Goal: Learn about a topic

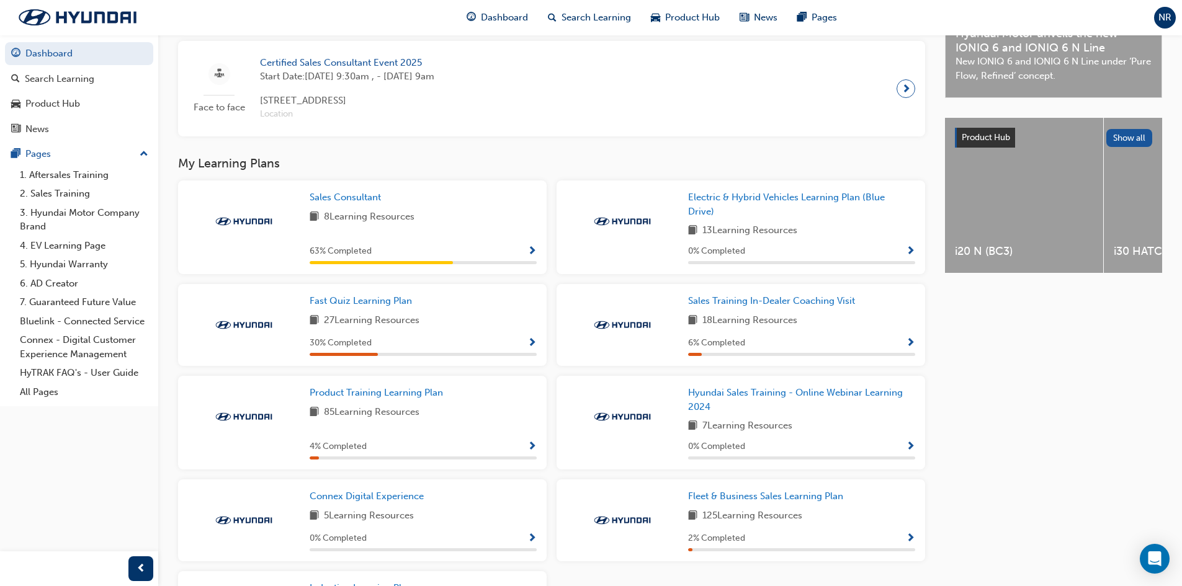
scroll to position [434, 0]
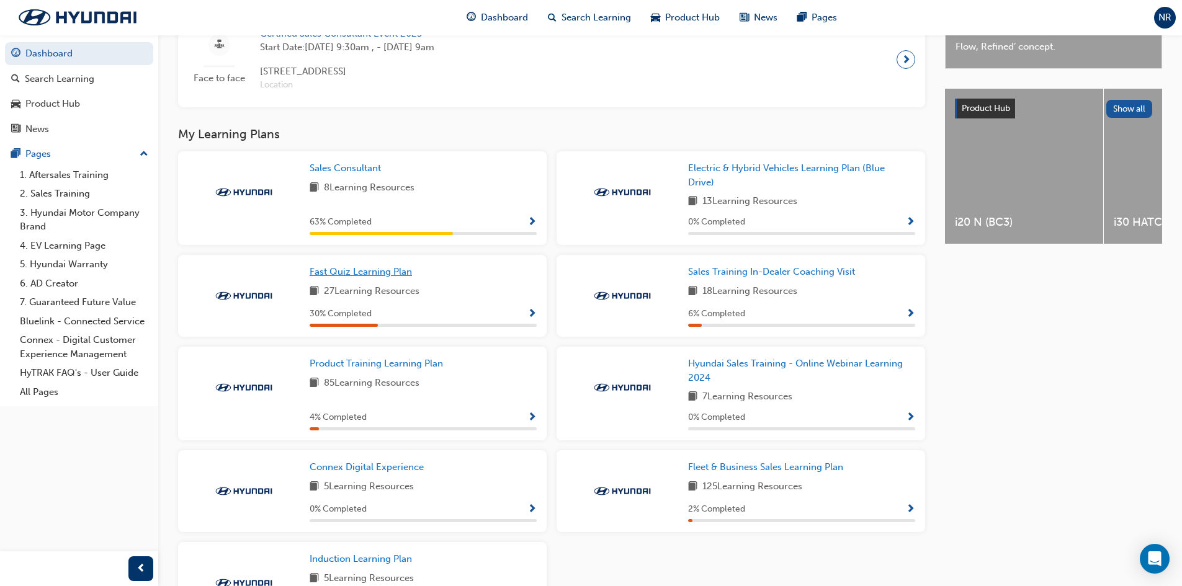
click at [377, 277] on span "Fast Quiz Learning Plan" at bounding box center [361, 271] width 102 height 11
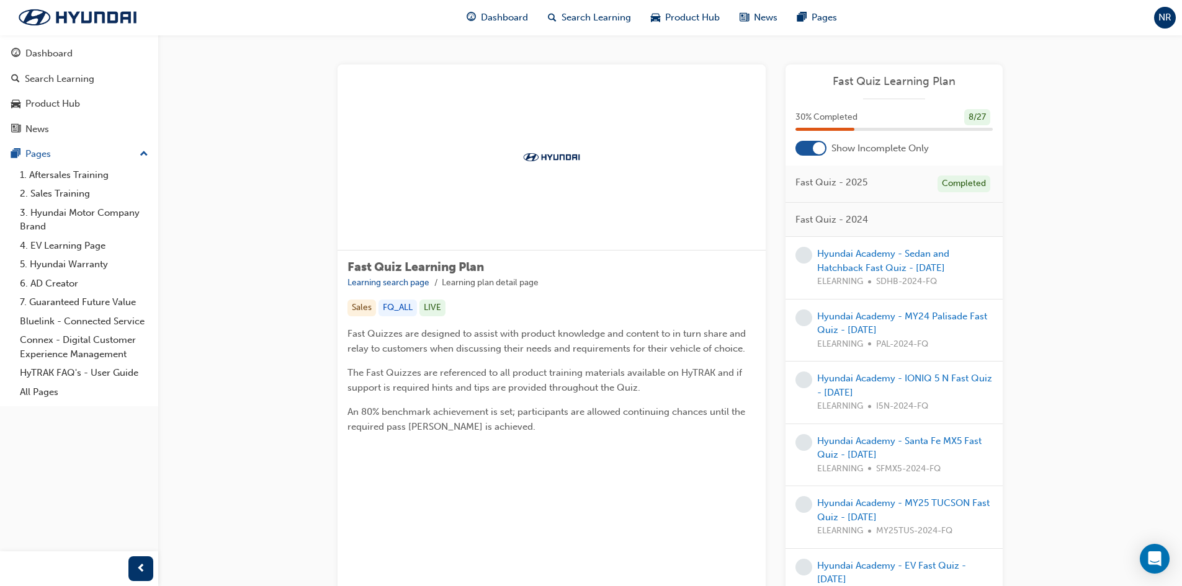
click at [815, 146] on div at bounding box center [819, 148] width 12 height 12
